Goal: Register for event/course: Sign up to attend an event or enroll in a course

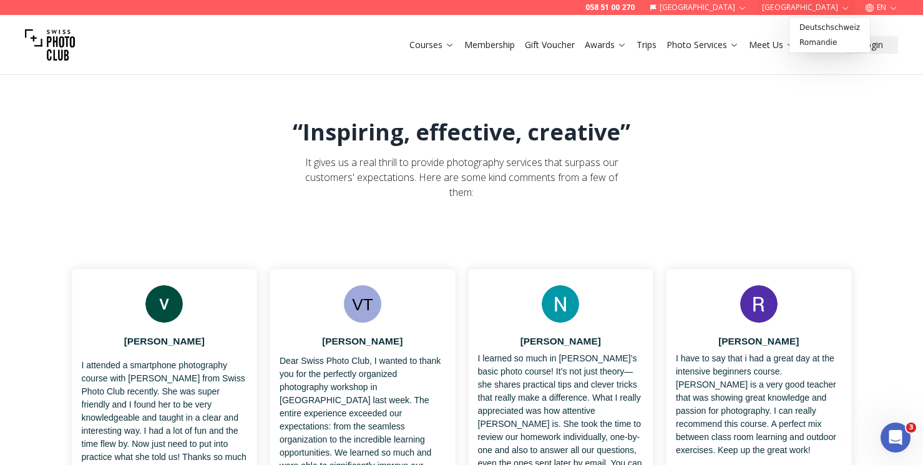
click at [850, 6] on button "Stuttgart" at bounding box center [806, 7] width 98 height 15
click at [816, 46] on link "Romandie" at bounding box center [830, 42] width 76 height 15
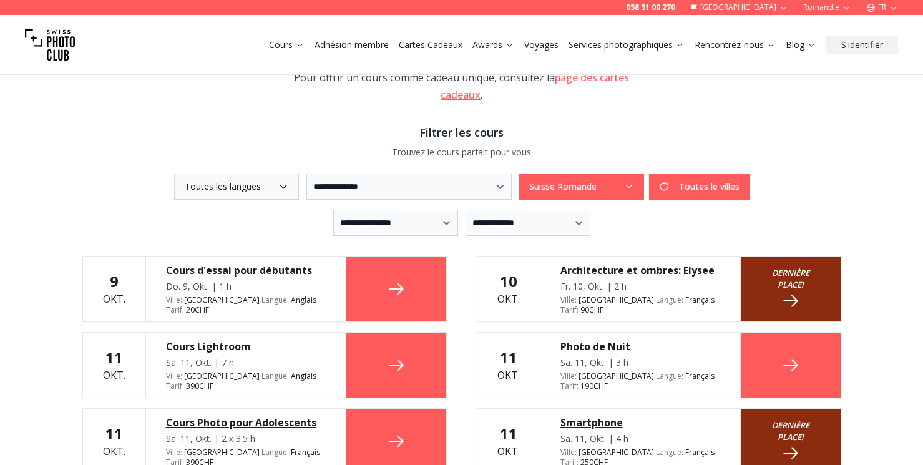
click at [202, 182] on button "Toutes les langues" at bounding box center [236, 186] width 125 height 26
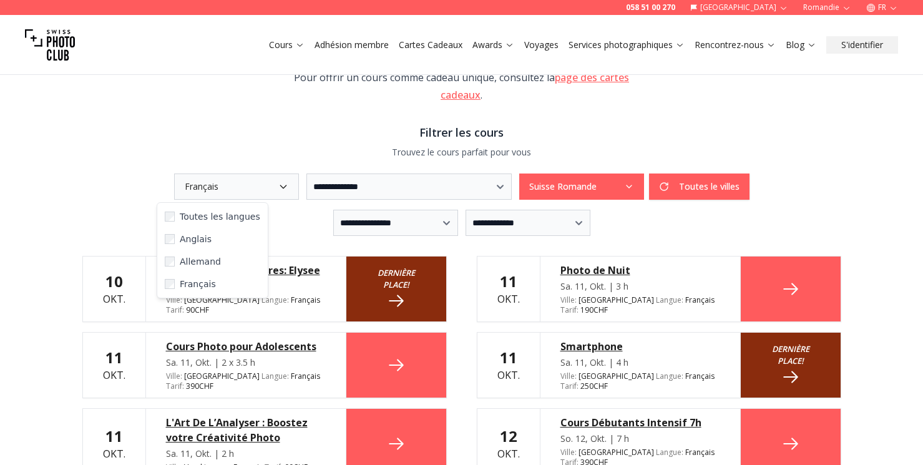
click at [98, 187] on div "**********" at bounding box center [461, 186] width 759 height 26
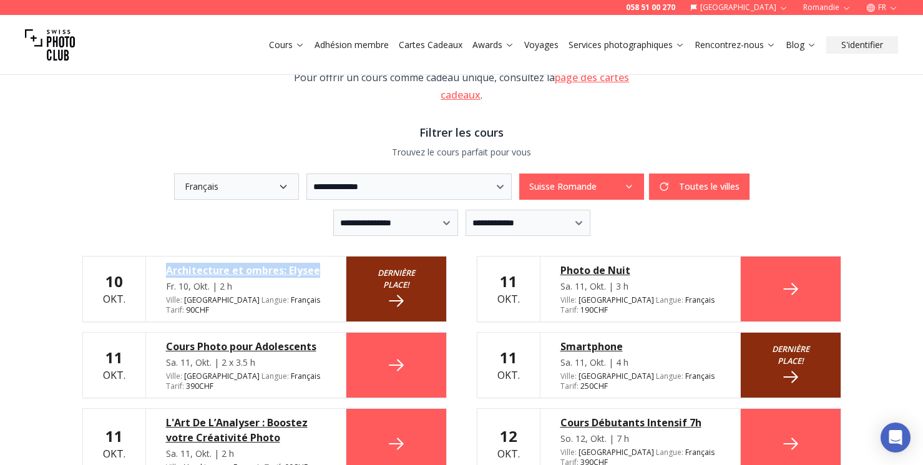
drag, startPoint x: 149, startPoint y: 275, endPoint x: 321, endPoint y: 269, distance: 172.3
click at [321, 269] on div "Architecture et ombres: Elysee Fr. 10, Okt. | 2 h Ville : Lausanne Langue : Fra…" at bounding box center [245, 289] width 201 height 65
copy div "Architecture et ombres: Elysee"
drag, startPoint x: 547, startPoint y: 267, endPoint x: 647, endPoint y: 266, distance: 99.9
click at [647, 266] on div "Photo de Nuit Sa. 11, Okt. | 3 h Ville : Lausanne Langue : Français fr Tarif : …" at bounding box center [640, 289] width 201 height 65
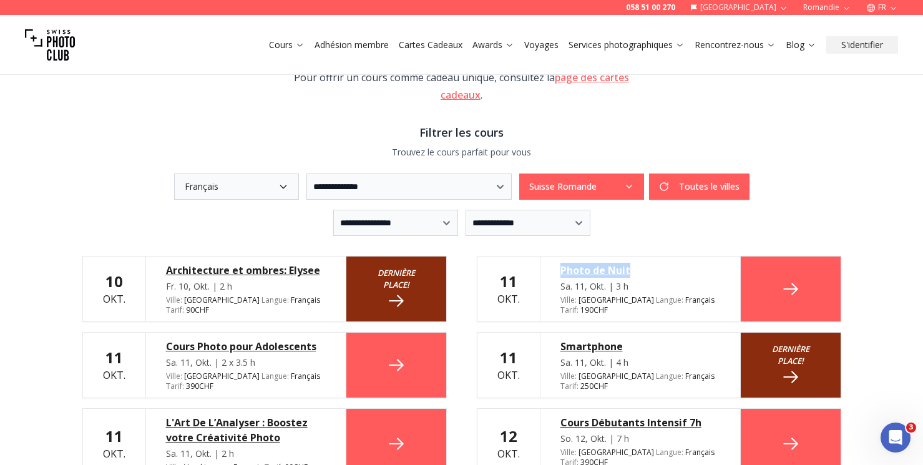
copy div "Photo de Nuit"
drag, startPoint x: 146, startPoint y: 347, endPoint x: 328, endPoint y: 342, distance: 181.7
click at [328, 342] on div "Cours Photo pour Adolescents Sa. 11, Okt. | 2 x 3.5 h Ville : Geneva Langue : F…" at bounding box center [245, 365] width 201 height 65
copy div "Cours Photo pour Adolescents"
drag, startPoint x: 555, startPoint y: 345, endPoint x: 650, endPoint y: 344, distance: 94.9
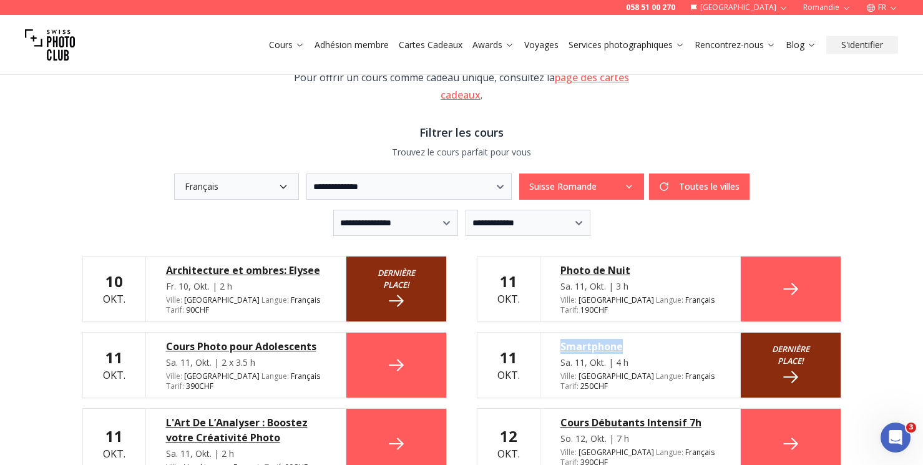
click at [650, 344] on div "Smartphone Sa. 11, Okt. | 4 h Ville : Geneva Langue : Français fr Tarif : 250 C…" at bounding box center [640, 365] width 201 height 65
copy div "Smartphone"
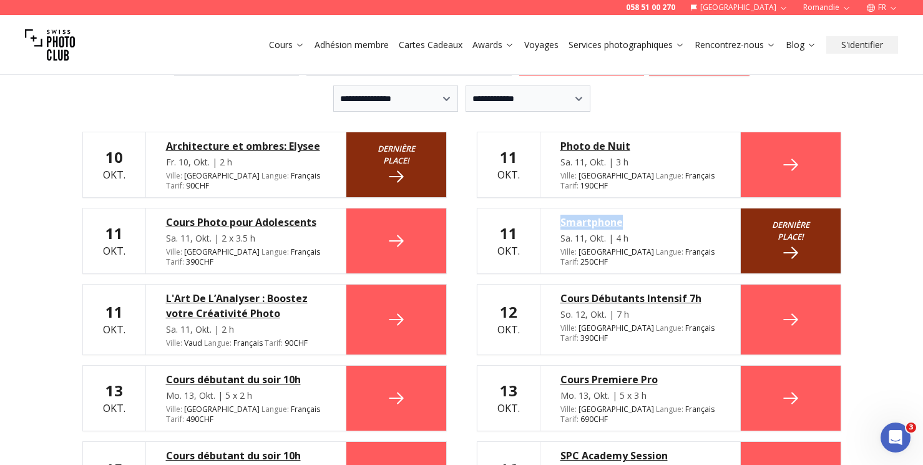
scroll to position [350, 0]
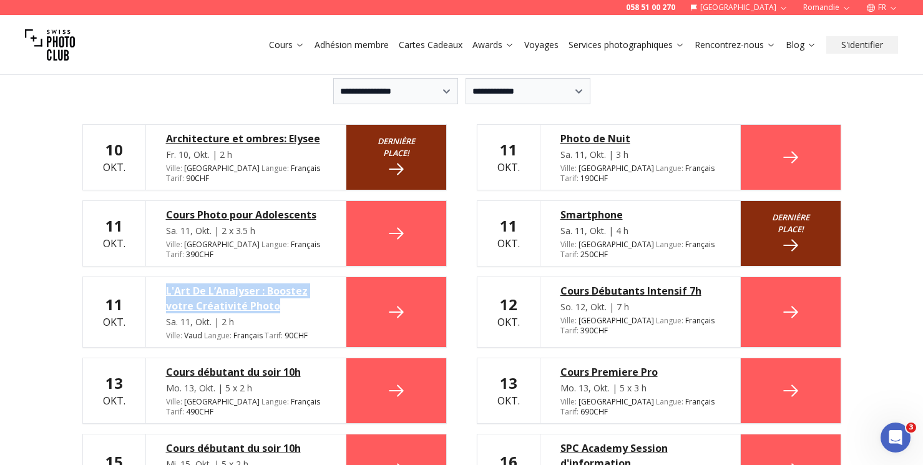
drag, startPoint x: 158, startPoint y: 285, endPoint x: 284, endPoint y: 302, distance: 127.3
click at [284, 303] on div "L'Art De L’Analyser : Boostez votre Créativité Photo Sa. 11, Okt. | 2 h Ville :…" at bounding box center [245, 312] width 201 height 70
copy div "L'Art De L’Analyser : Boostez votre Créativité Photo"
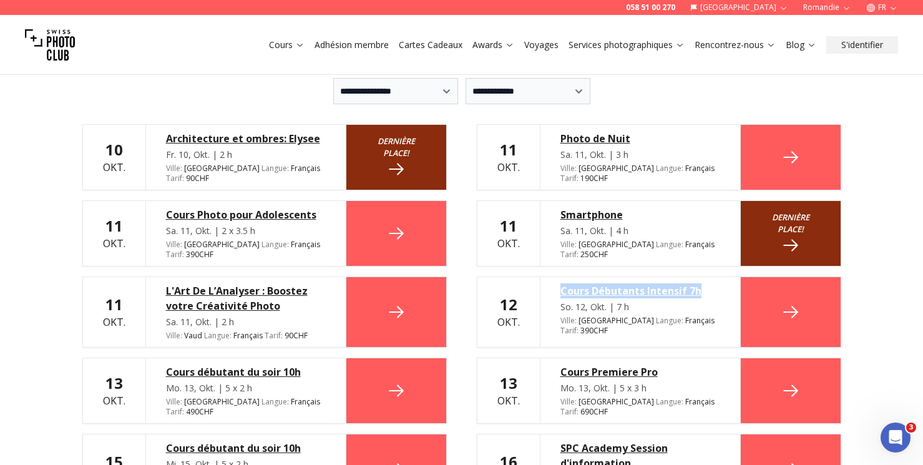
drag, startPoint x: 551, startPoint y: 288, endPoint x: 717, endPoint y: 286, distance: 166.0
click at [717, 286] on div "Cours Débutants Intensif 7h So. 12, Okt. | 7 h Ville : Neuchâtel Langue : Franç…" at bounding box center [640, 312] width 201 height 70
copy div "Cours Débutants Intensif 7h"
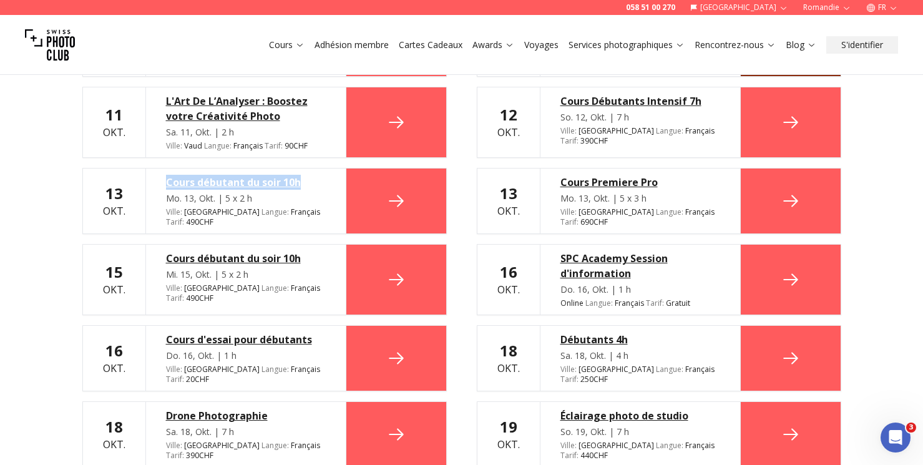
drag, startPoint x: 144, startPoint y: 176, endPoint x: 336, endPoint y: 175, distance: 192.2
click at [336, 175] on div "Cours débutant du soir 10h Mo. 13, Okt. | 5 x 2 h Ville : Geneva Langue : Franç…" at bounding box center [245, 201] width 201 height 65
copy div "Cours débutant du soir 10h"
drag, startPoint x: 552, startPoint y: 177, endPoint x: 691, endPoint y: 175, distance: 139.2
click at [691, 176] on div "Cours Premiere Pro Mo. 13, Okt. | 5 x 3 h Ville : Geneva Langue : Français fr T…" at bounding box center [640, 201] width 201 height 65
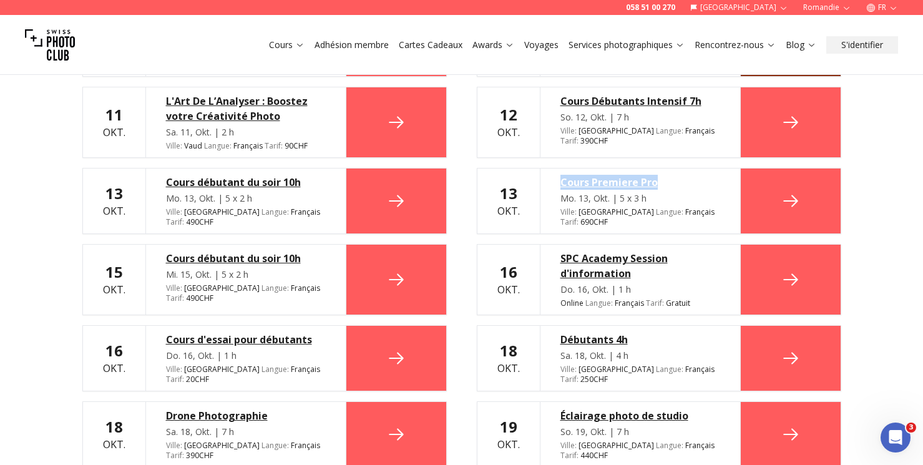
copy div "Cours Premiere Pro"
drag, startPoint x: 156, startPoint y: 241, endPoint x: 337, endPoint y: 247, distance: 181.1
click at [337, 247] on div "Cours débutant du soir 10h Mi. 15, Okt. | 5 x 2 h Ville : Lausanne Langue : Fra…" at bounding box center [245, 280] width 201 height 70
copy div "Cours débutant du soir 10h"
drag, startPoint x: 549, startPoint y: 247, endPoint x: 647, endPoint y: 256, distance: 98.4
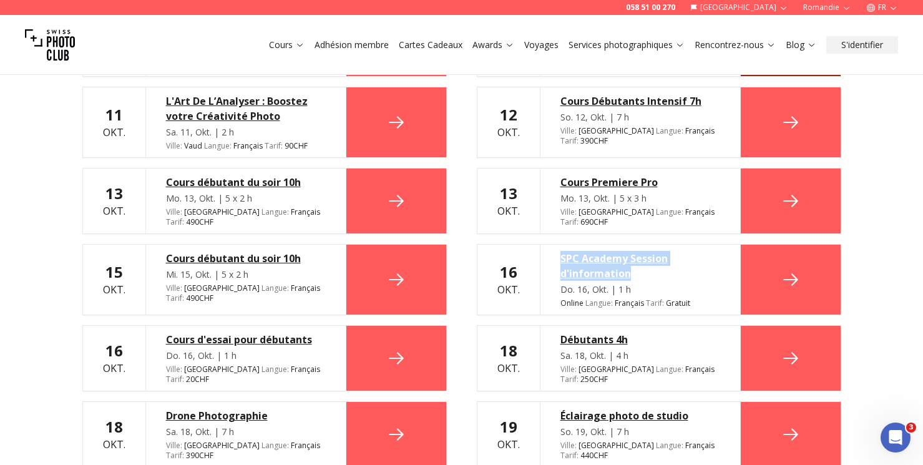
click at [647, 256] on div "SPC Academy Session d'information Do. 16, Okt. | 1 h Online Langue : Français f…" at bounding box center [640, 280] width 201 height 70
copy div "SPC Academy Session d'information"
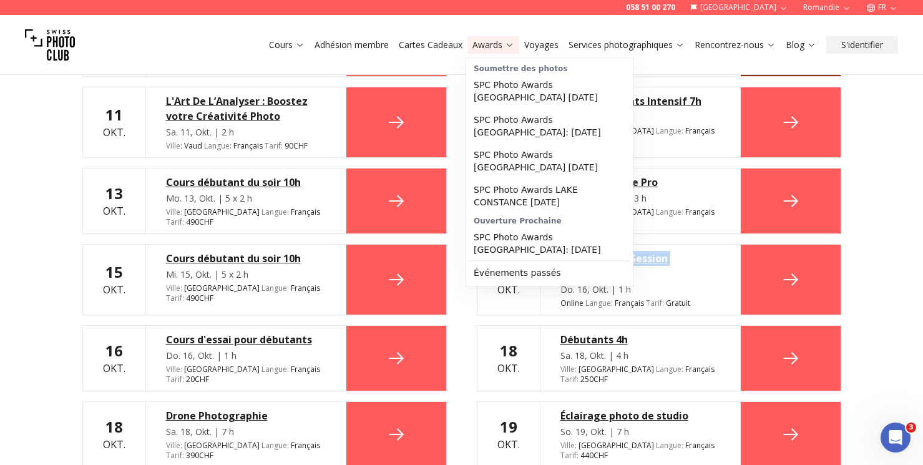
click at [492, 261] on hr at bounding box center [550, 261] width 162 height 1
click at [492, 227] on link "SPC Photo Awards [GEOGRAPHIC_DATA]: [DATE]" at bounding box center [550, 243] width 162 height 35
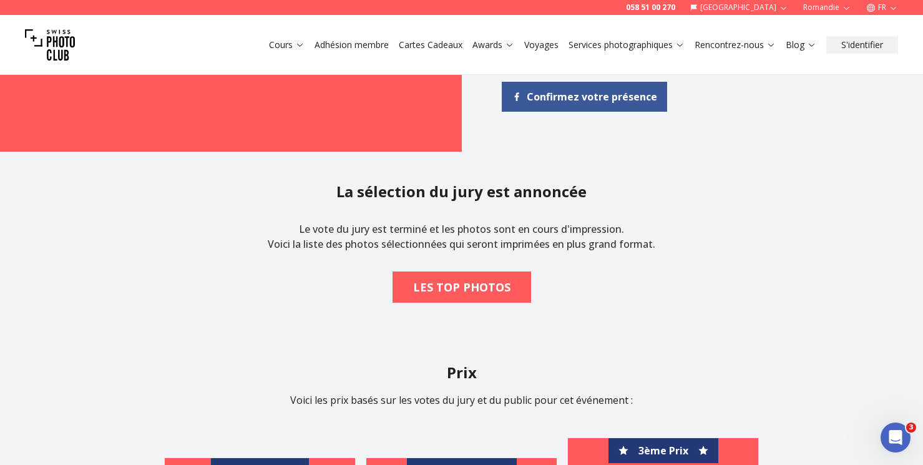
scroll to position [1309, 0]
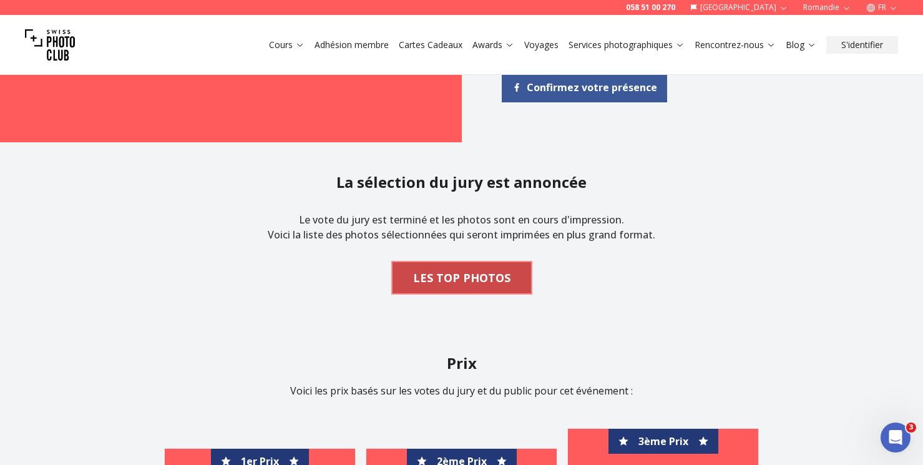
click at [437, 273] on b "LES TOP PHOTOS" at bounding box center [461, 277] width 97 height 17
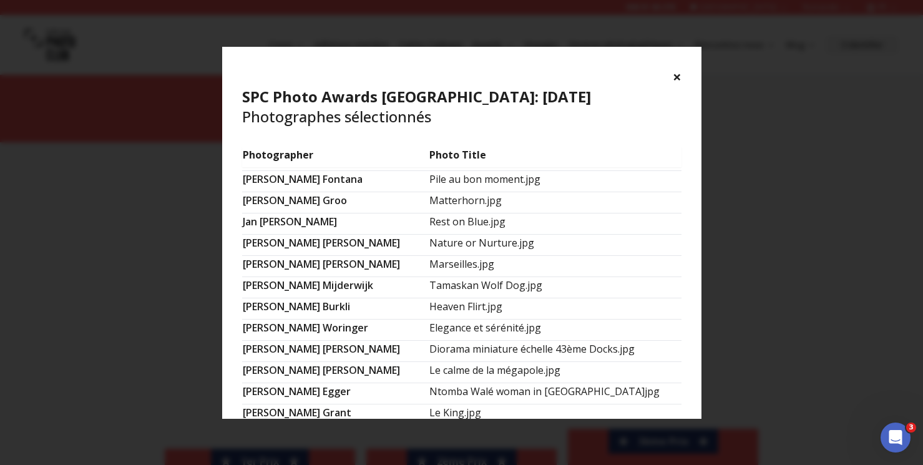
scroll to position [409, 0]
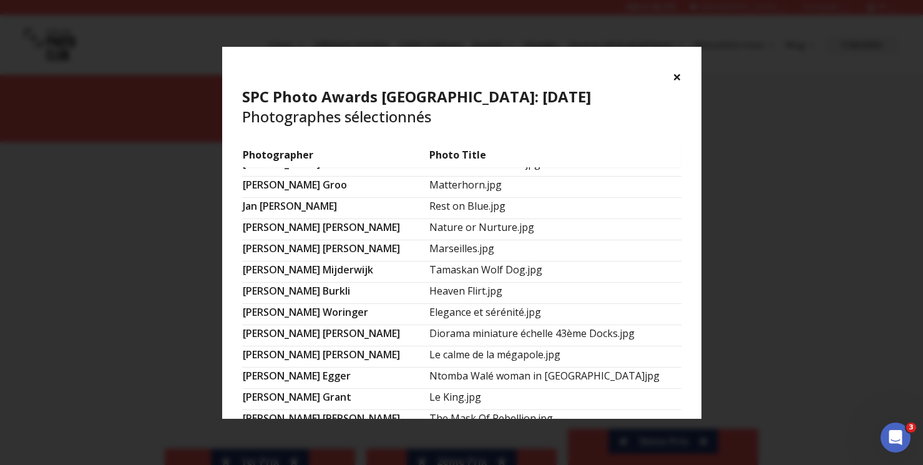
click at [680, 74] on button "×" at bounding box center [677, 77] width 9 height 20
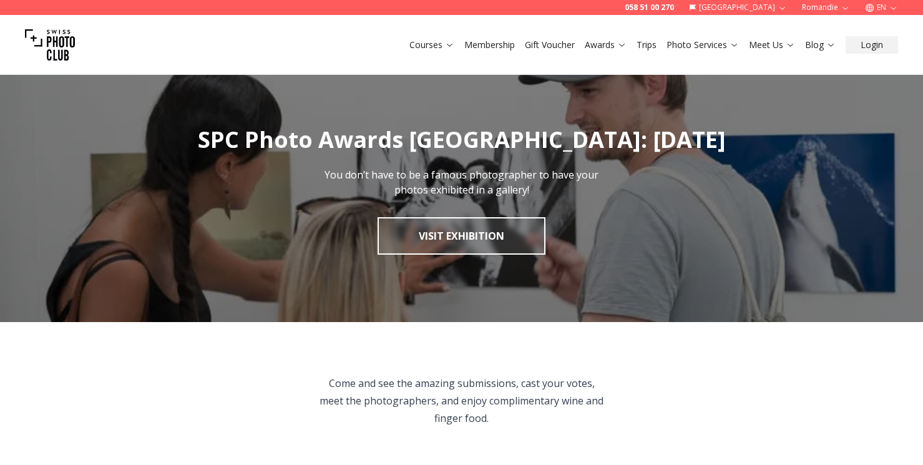
click at [877, 10] on button "EN" at bounding box center [881, 7] width 43 height 15
click at [879, 28] on link "fr" at bounding box center [882, 27] width 26 height 15
